Goal: Information Seeking & Learning: Find specific fact

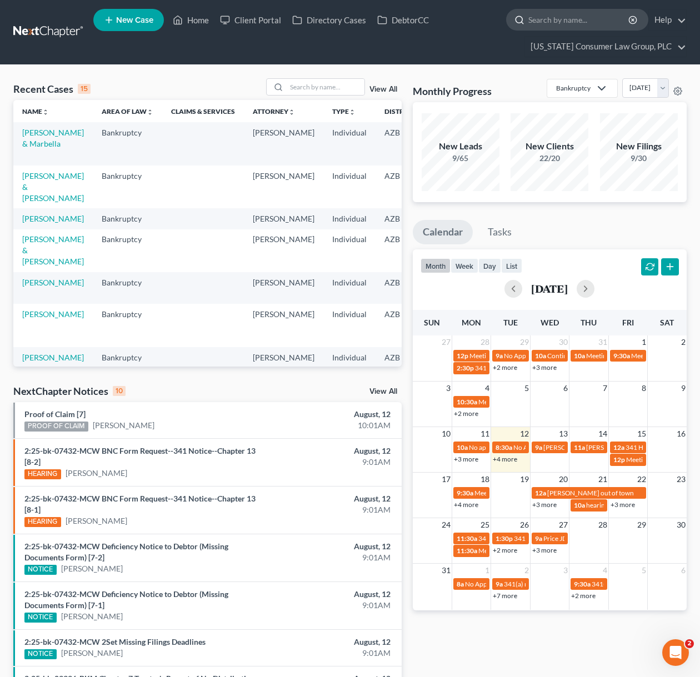
click at [563, 22] on input "search" at bounding box center [579, 19] width 102 height 21
click at [562, 19] on input "search" at bounding box center [579, 19] width 102 height 21
type input "warner"
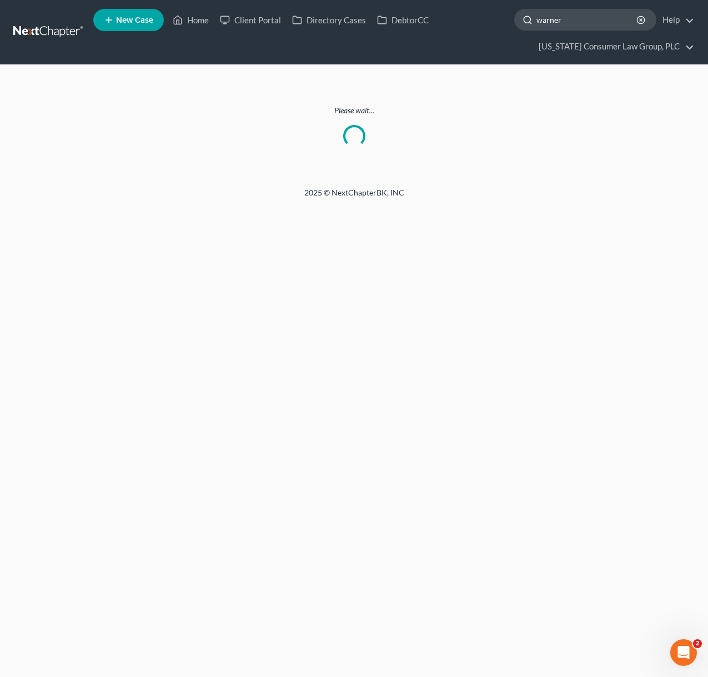
click at [576, 19] on input "warner" at bounding box center [588, 19] width 102 height 21
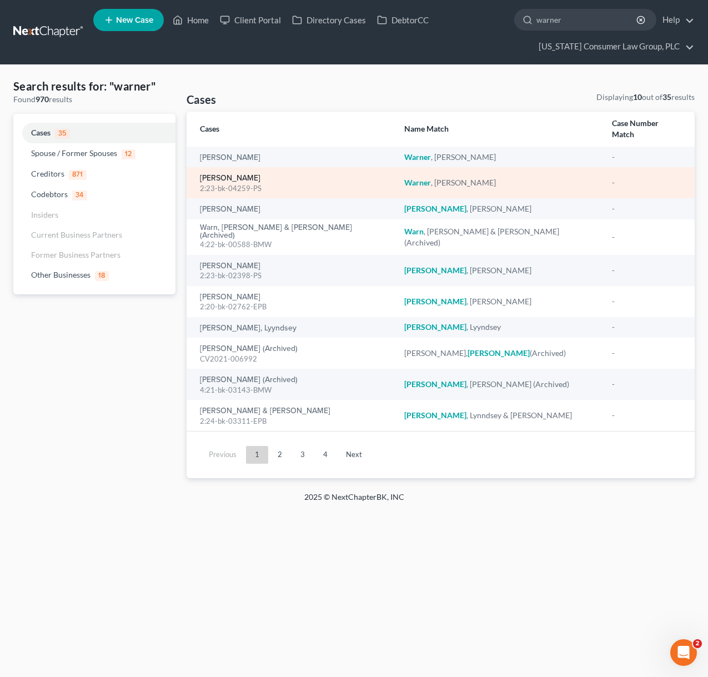
click at [248, 174] on link "[PERSON_NAME]" at bounding box center [230, 178] width 61 height 8
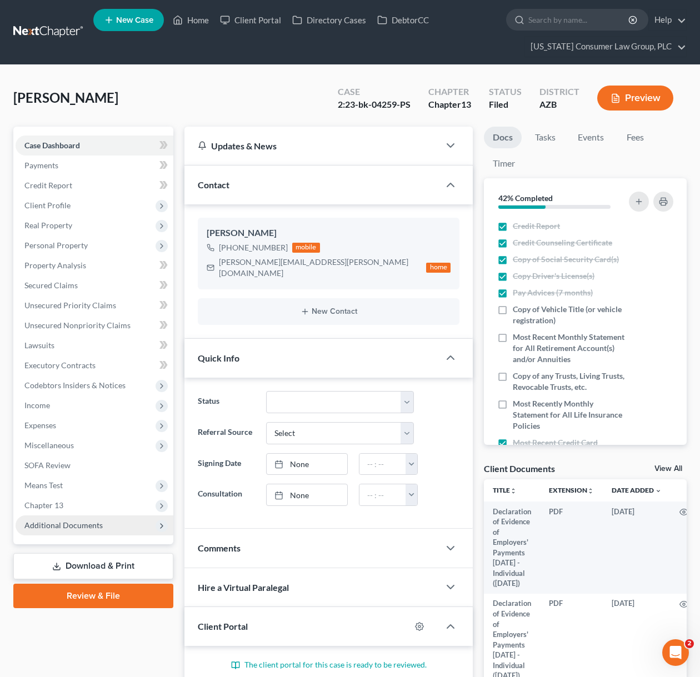
click at [75, 524] on span "Additional Documents" at bounding box center [63, 525] width 78 height 9
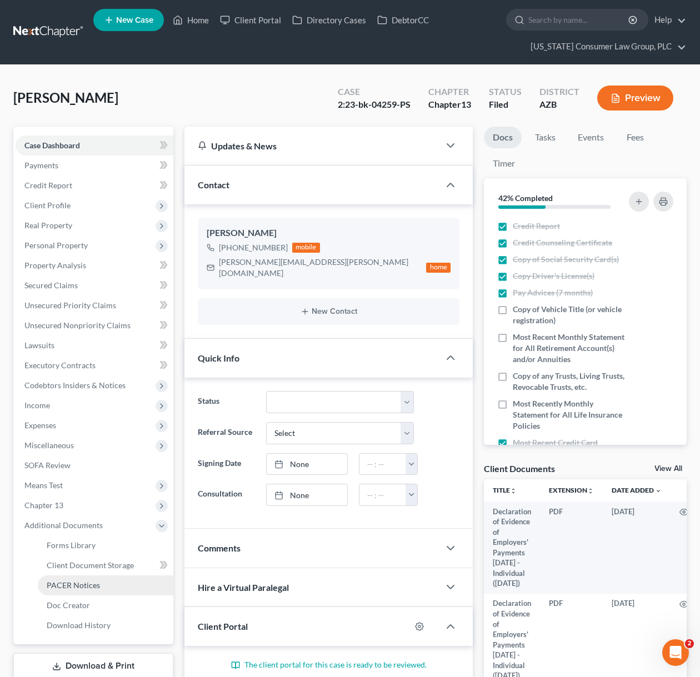
scroll to position [206, 0]
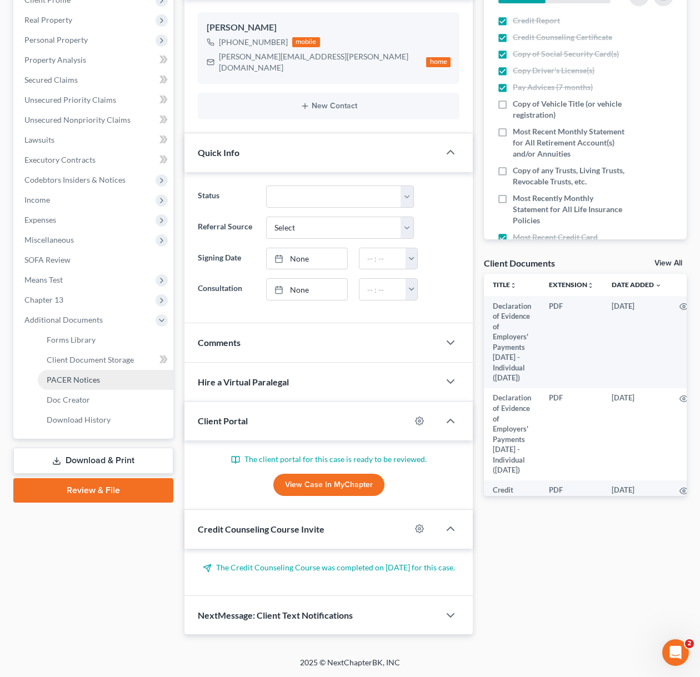
click at [107, 383] on link "PACER Notices" at bounding box center [106, 380] width 136 height 20
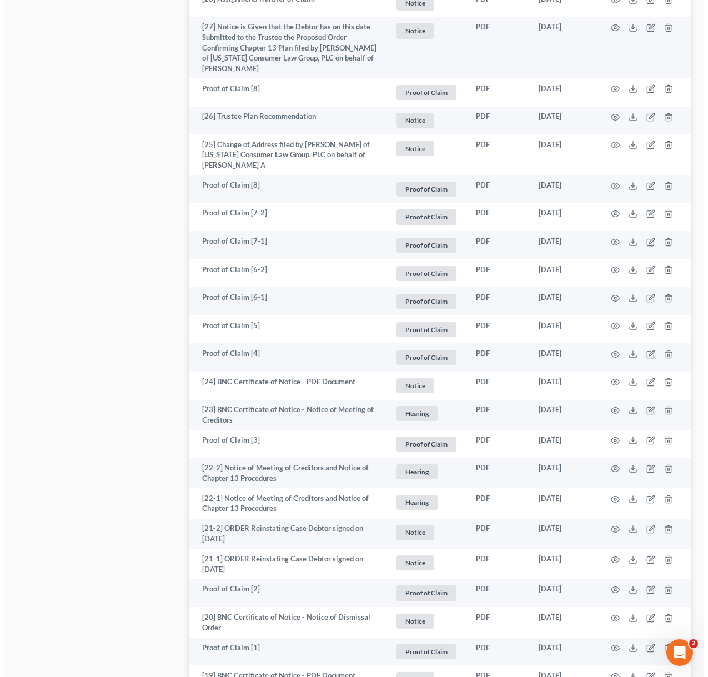
scroll to position [917, 0]
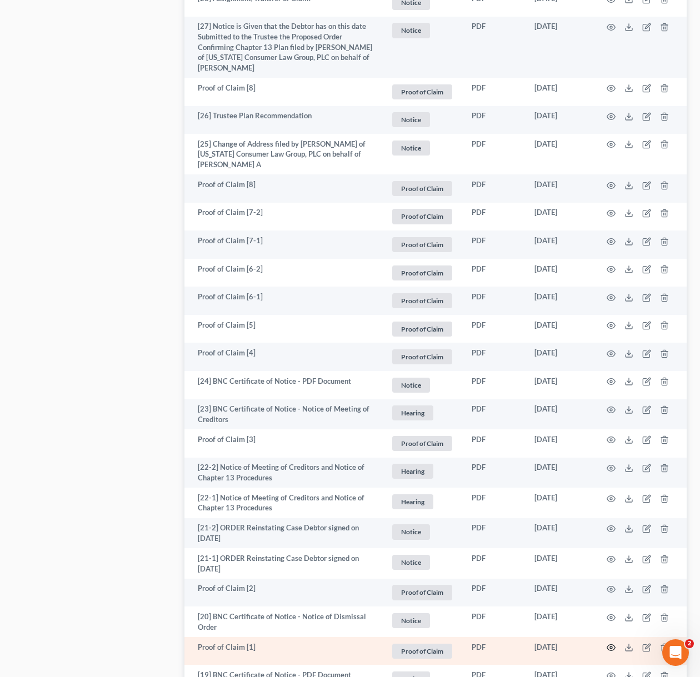
click at [613, 650] on icon "button" at bounding box center [611, 647] width 9 height 9
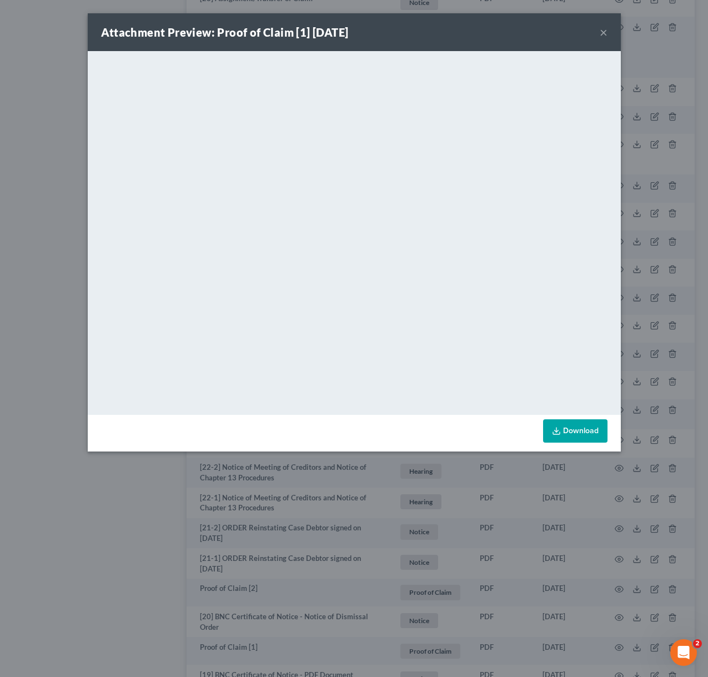
click at [603, 32] on button "×" at bounding box center [604, 32] width 8 height 13
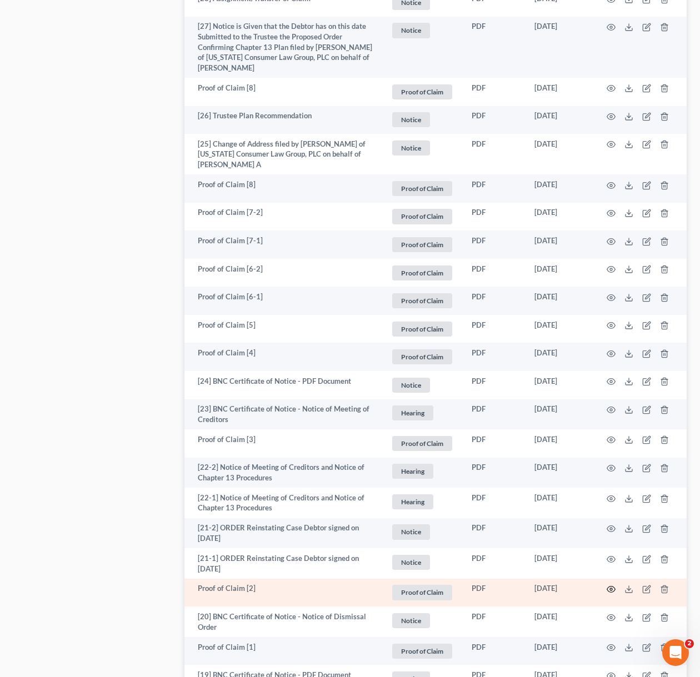
click at [614, 592] on icon "button" at bounding box center [611, 589] width 9 height 9
